Goal: Information Seeking & Learning: Learn about a topic

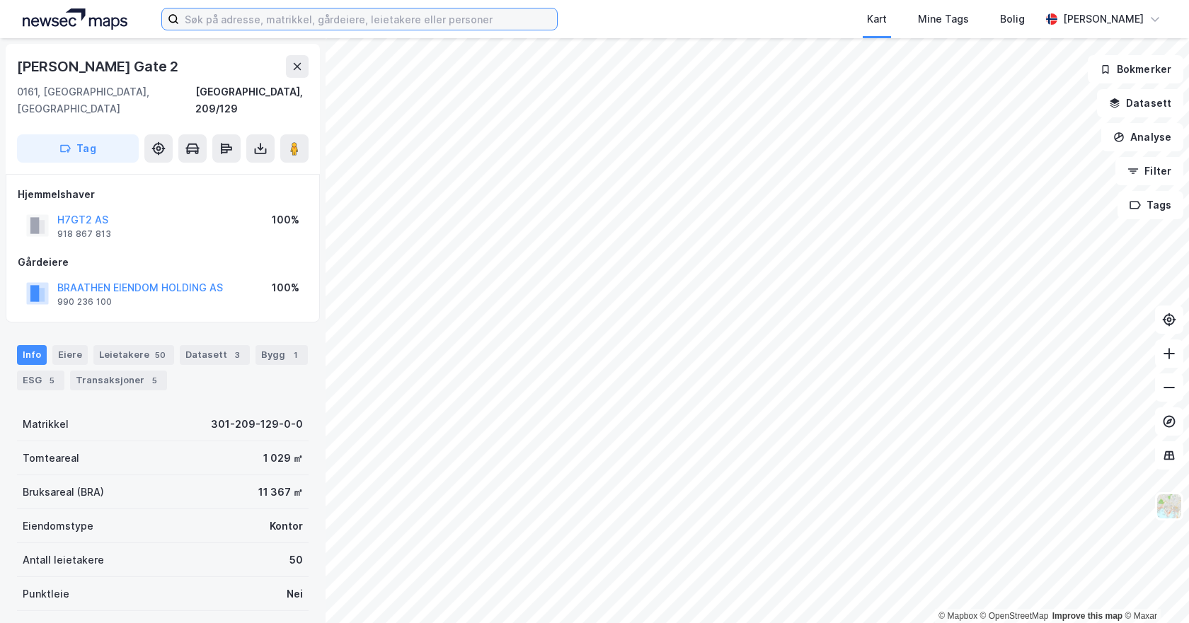
click at [306, 16] on input at bounding box center [368, 18] width 378 height 21
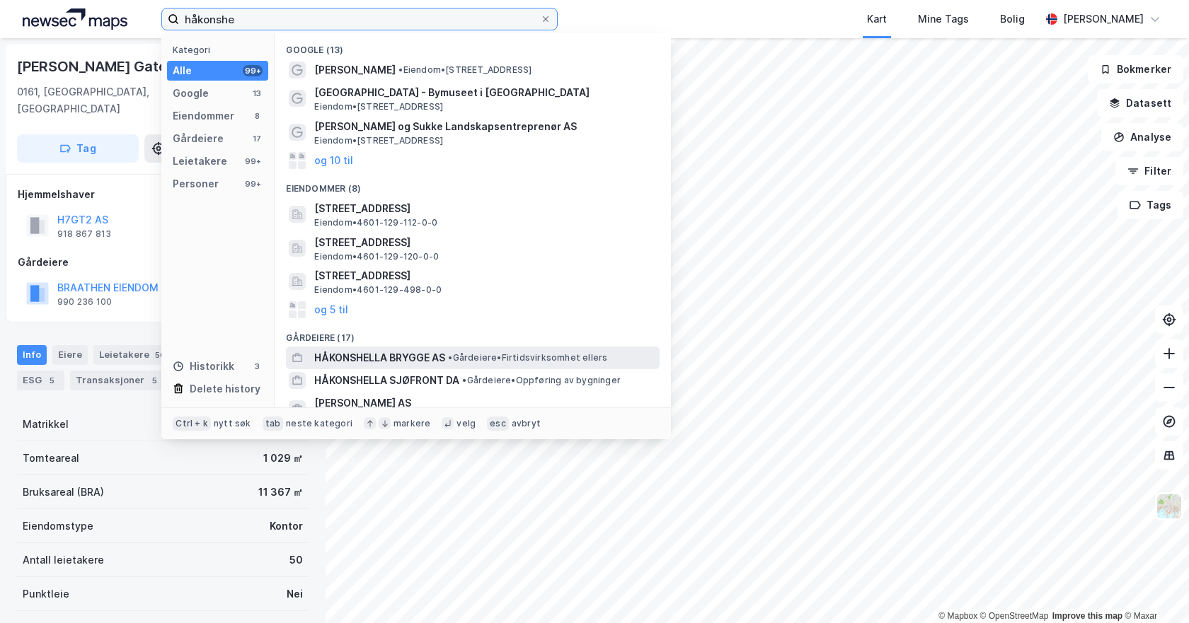
type input "håkonshe"
click at [406, 361] on span "HÅKONSHELLA BRYGGE AS" at bounding box center [379, 357] width 131 height 17
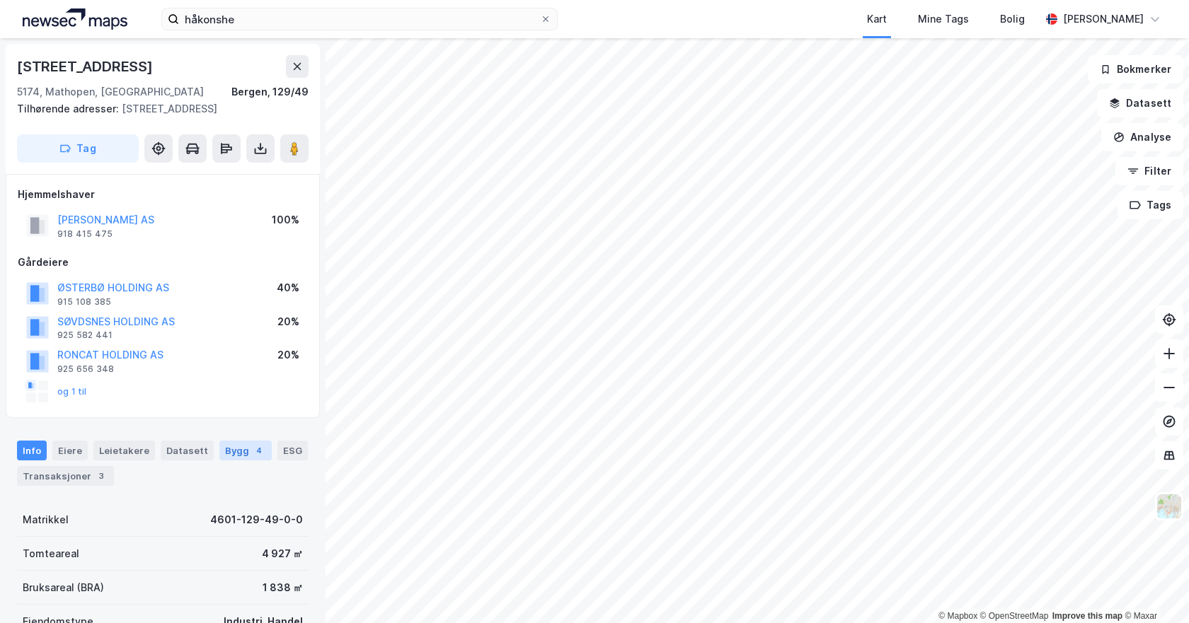
click at [252, 451] on div "4" at bounding box center [259, 451] width 14 height 14
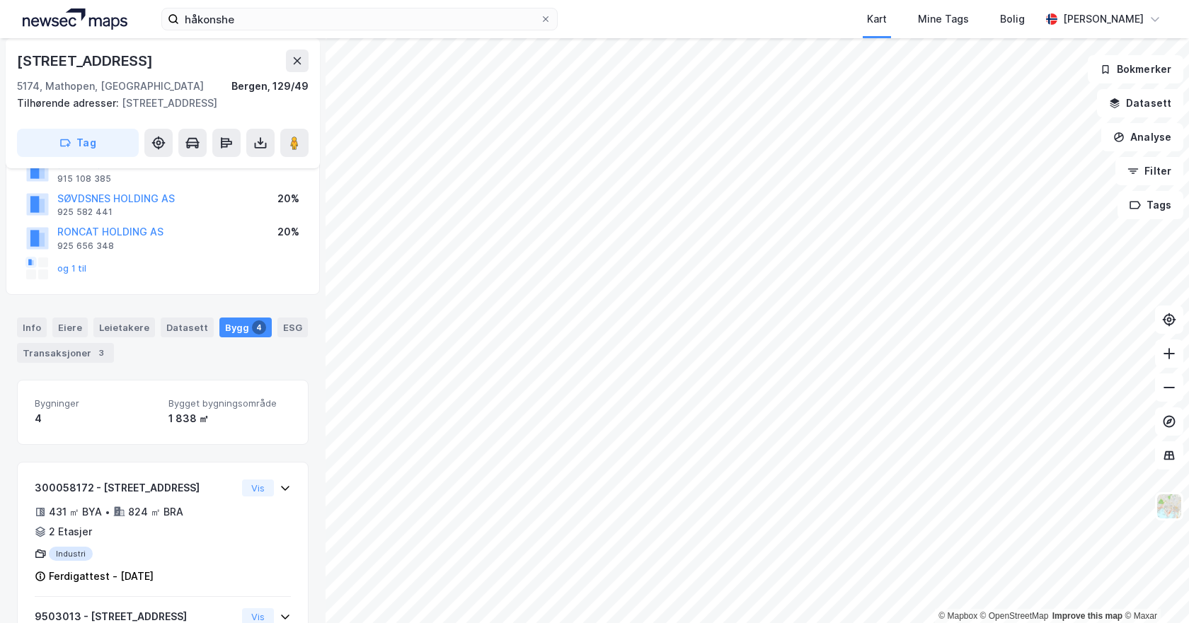
scroll to position [129, 0]
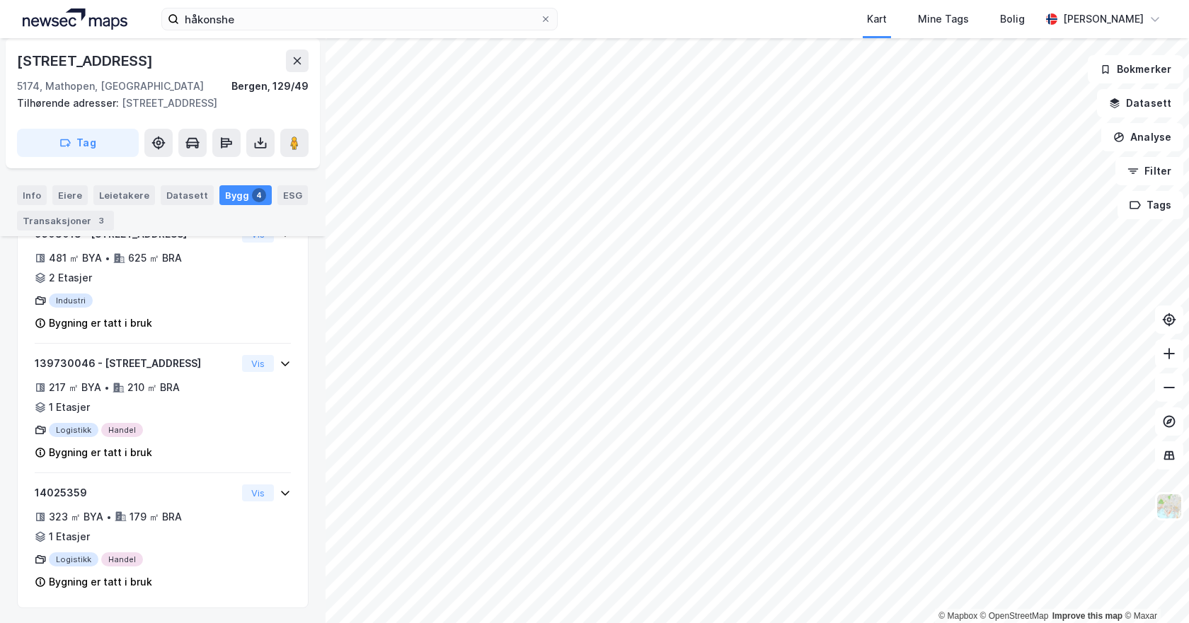
scroll to position [507, 0]
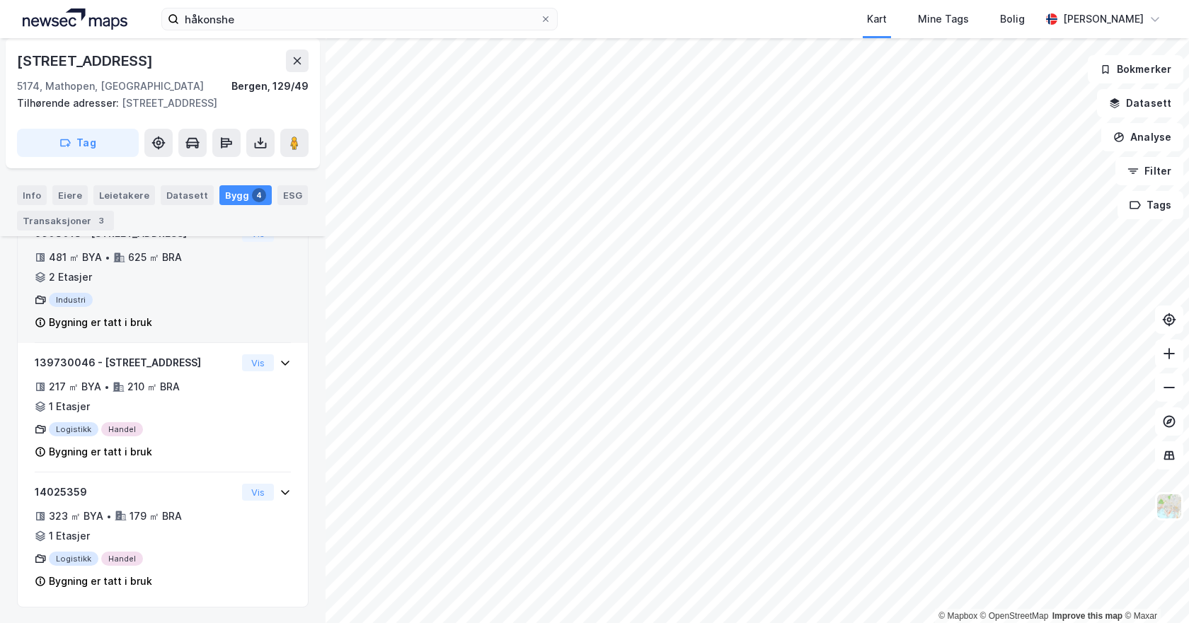
click at [209, 288] on div "9503013 - [GEOGRAPHIC_DATA] 203 481 ㎡ BYA • 625 ㎡ BRA • 2 Etasjer Industri Bygn…" at bounding box center [136, 278] width 202 height 106
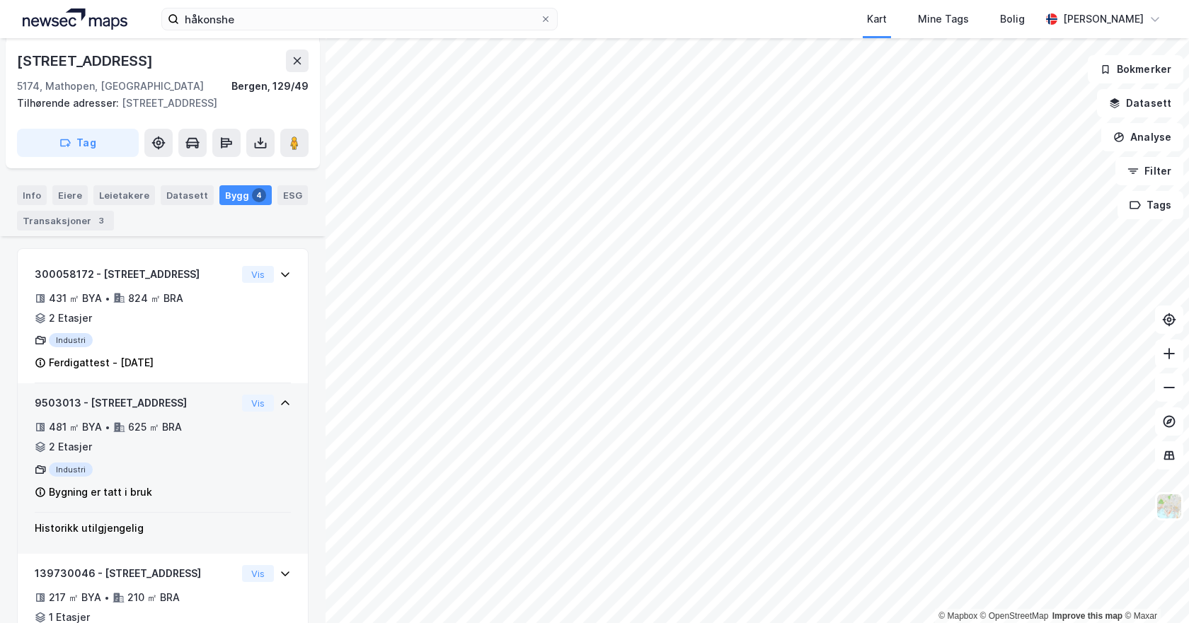
scroll to position [325, 0]
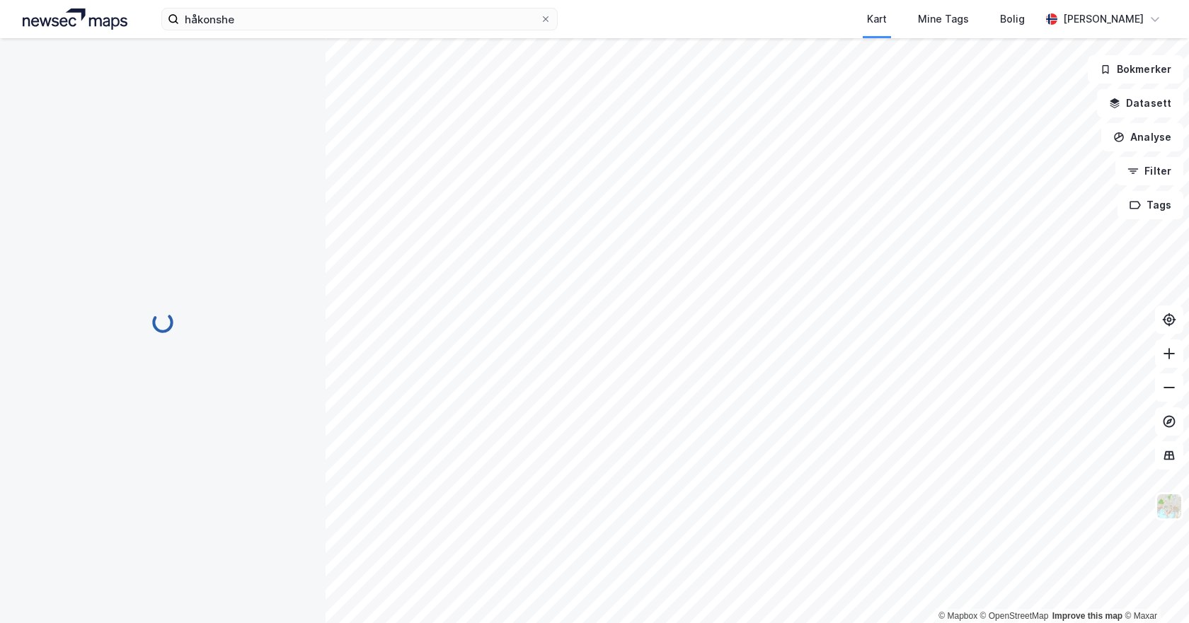
scroll to position [103, 0]
